Goal: Task Accomplishment & Management: Use online tool/utility

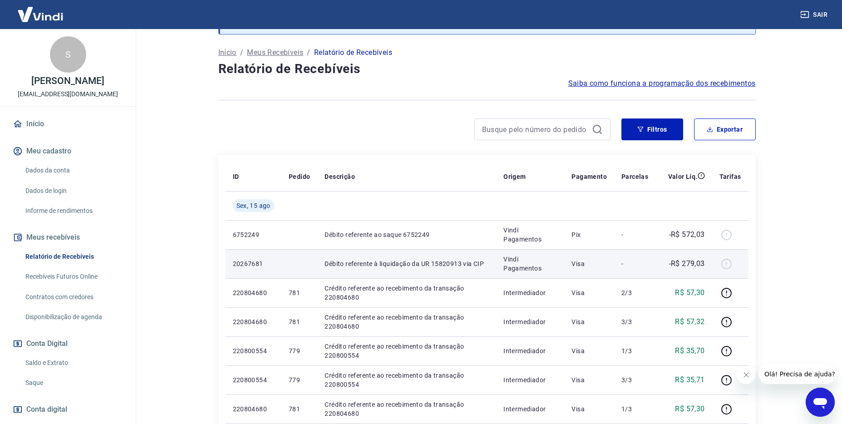
scroll to position [40, 0]
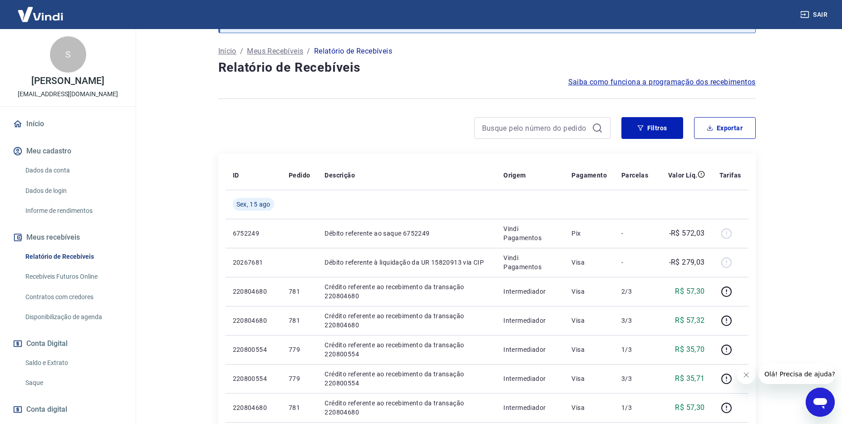
click at [67, 364] on link "Saldo e Extrato" at bounding box center [73, 363] width 103 height 19
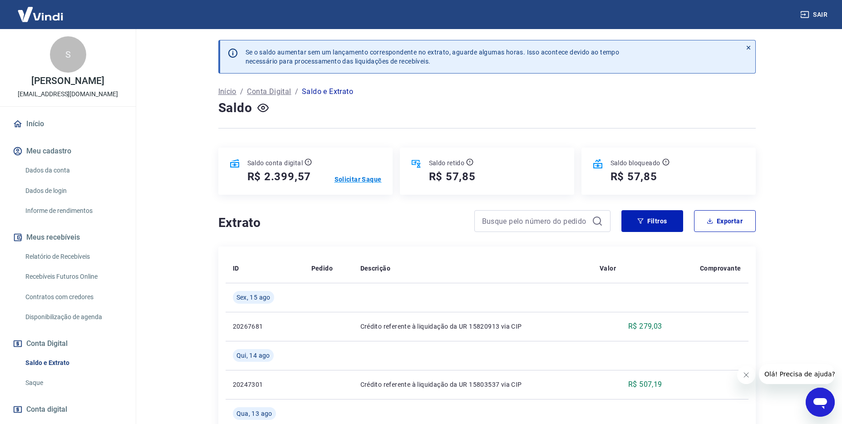
click at [356, 182] on p "Solicitar Saque" at bounding box center [358, 179] width 47 height 9
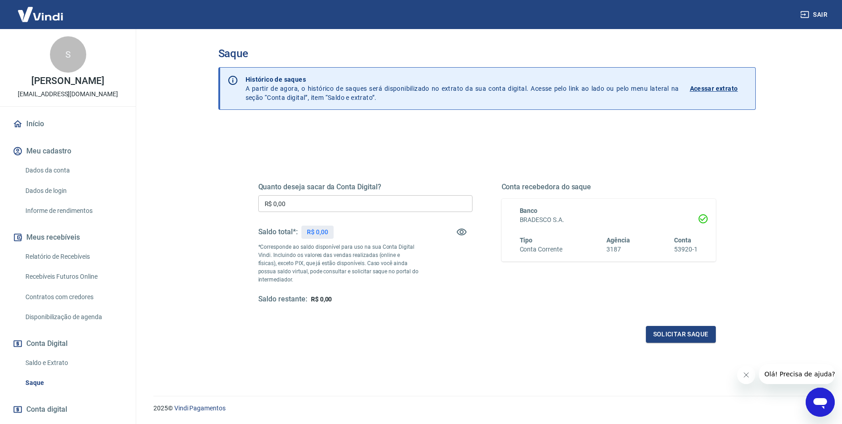
click at [314, 205] on input "R$ 0,00" at bounding box center [365, 203] width 214 height 17
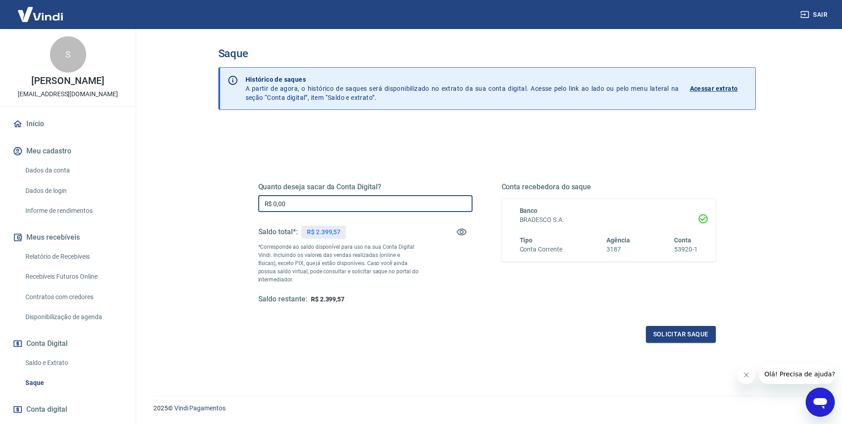
click at [330, 159] on div "Quanto deseja sacar da Conta Digital? R$ 0,00 ​ Saldo total*: R$ 2.399,57 *Corr…" at bounding box center [486, 248] width 479 height 211
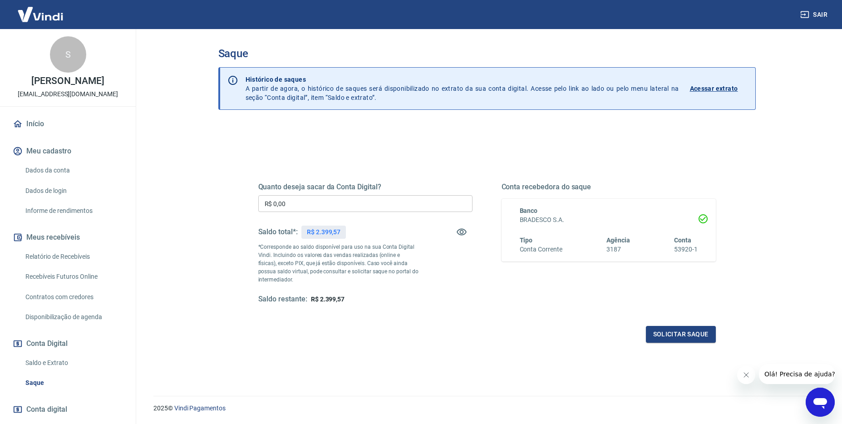
click at [307, 199] on input "R$ 0,00" at bounding box center [365, 203] width 214 height 17
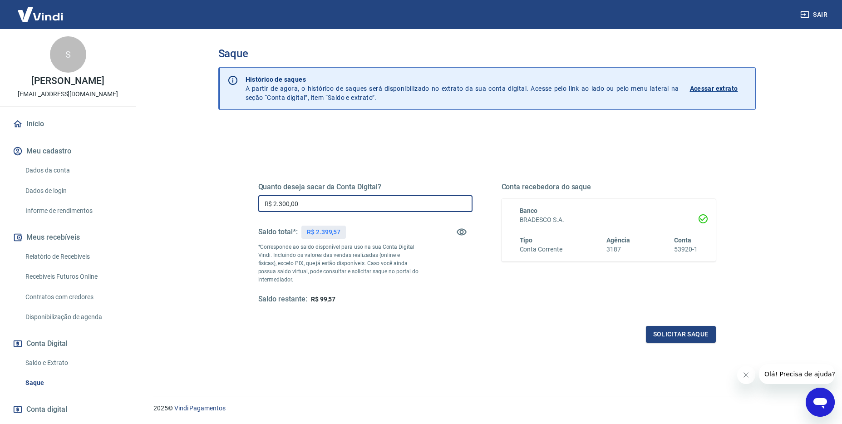
type input "R$ 2.300,00"
click at [671, 325] on div "Quanto deseja sacar da Conta Digital? R$ 2.300,00 ​ Saldo total*: R$ 2.399,57 *…" at bounding box center [487, 252] width 458 height 182
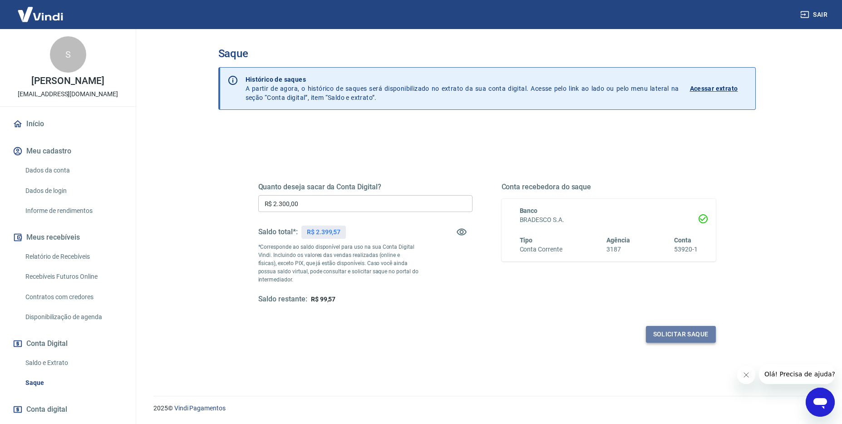
click at [664, 331] on button "Solicitar saque" at bounding box center [681, 334] width 70 height 17
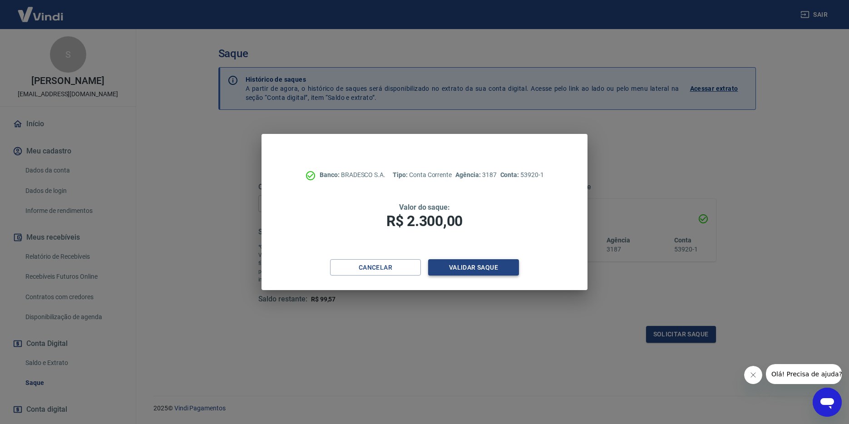
click at [481, 269] on button "Validar saque" at bounding box center [473, 267] width 91 height 17
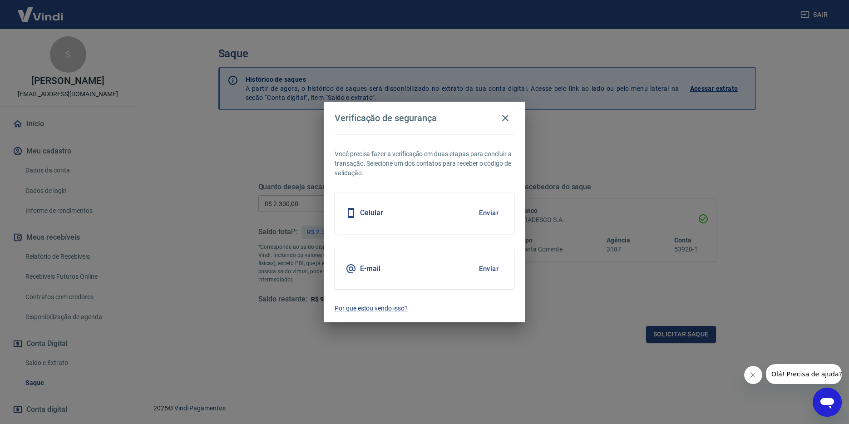
click at [486, 212] on button "Enviar" at bounding box center [489, 212] width 30 height 19
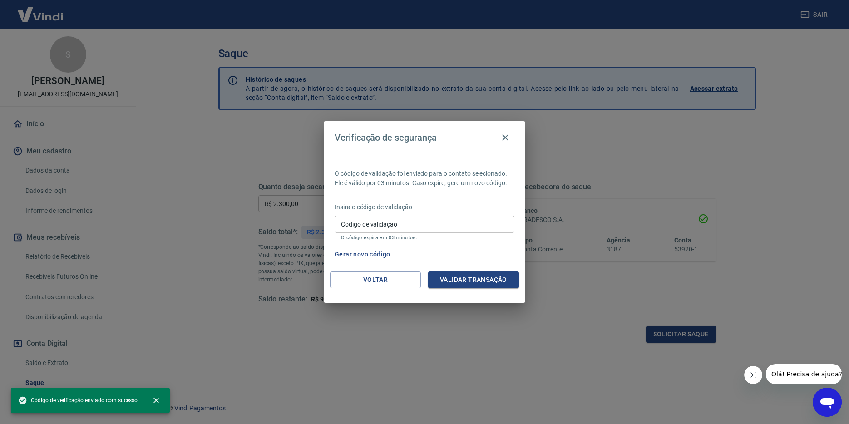
click at [433, 229] on input "Código de validação" at bounding box center [425, 224] width 180 height 17
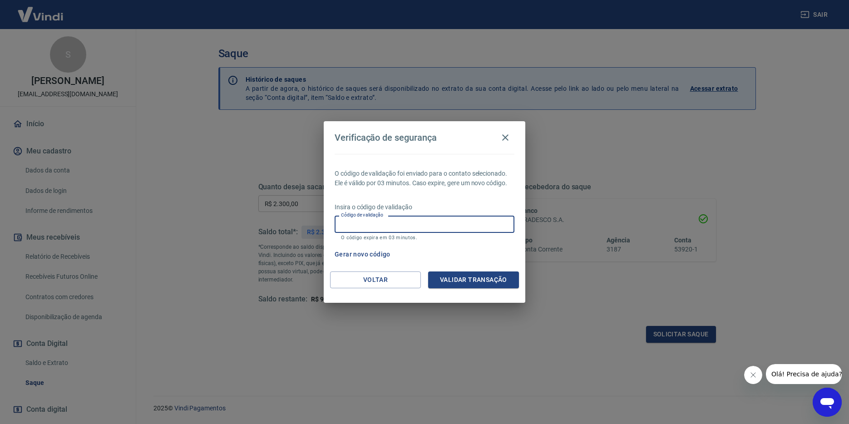
click at [425, 222] on input "Código de validação" at bounding box center [425, 224] width 180 height 17
type input "663010"
click at [494, 280] on button "Validar transação" at bounding box center [473, 280] width 91 height 17
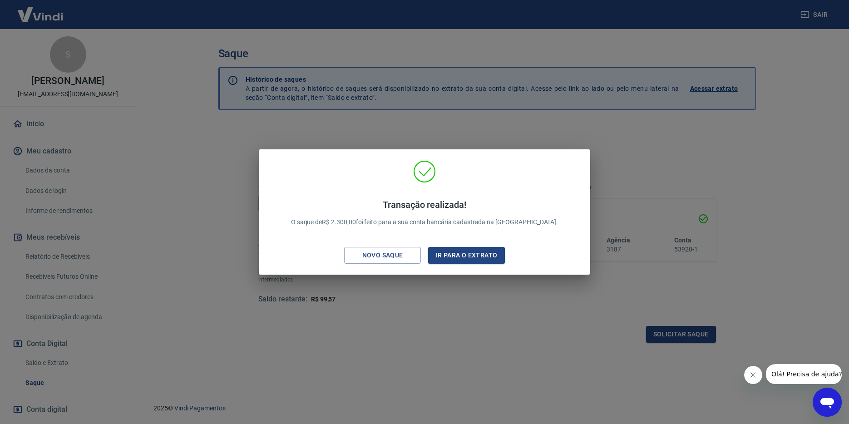
click at [346, 142] on div "Transação realizada! O saque de R$ 2.300,00 foi feito para a sua conta bancária…" at bounding box center [424, 212] width 849 height 424
